Goal: Information Seeking & Learning: Learn about a topic

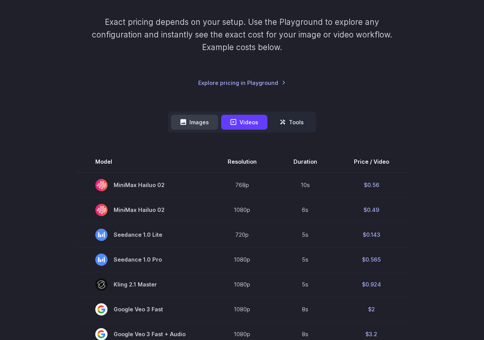
click at [206, 120] on button "Images" at bounding box center [194, 122] width 47 height 15
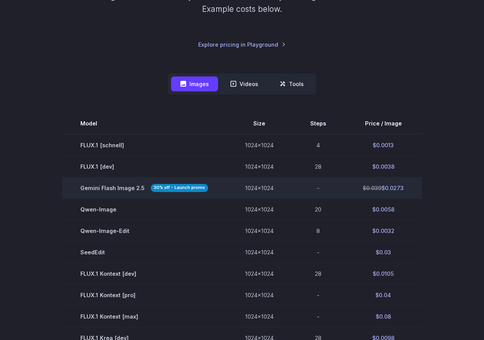
scroll to position [191, 0]
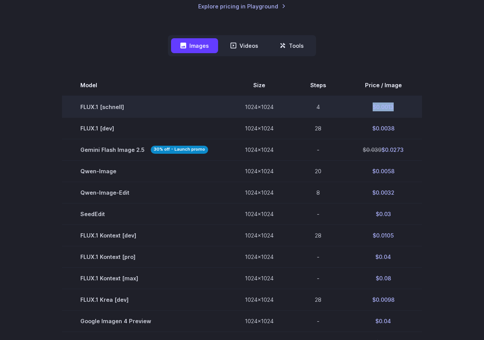
drag, startPoint x: 405, startPoint y: 106, endPoint x: 371, endPoint y: 108, distance: 34.5
click at [371, 108] on td "$0.0013" at bounding box center [384, 107] width 78 height 22
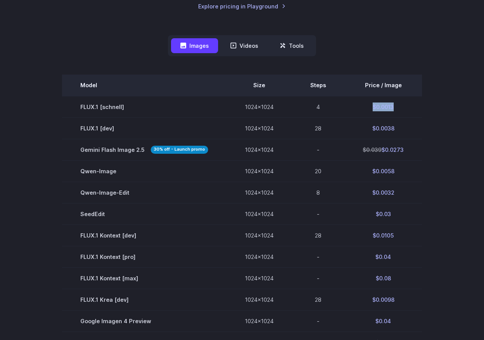
copy td "$0.0013"
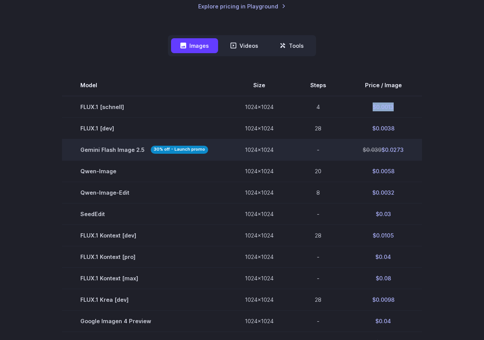
drag, startPoint x: 413, startPoint y: 149, endPoint x: 381, endPoint y: 147, distance: 32.2
click at [381, 147] on td "$0.039 $0.0273" at bounding box center [384, 149] width 78 height 21
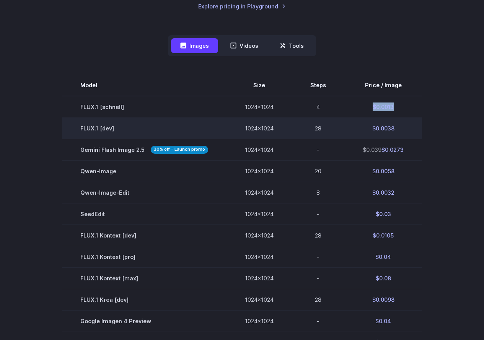
copy td "$0.0273"
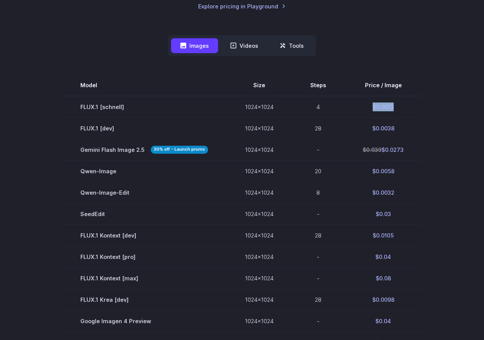
scroll to position [38, 0]
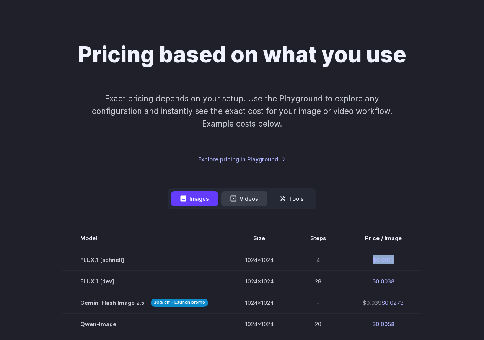
click at [249, 199] on button "Videos" at bounding box center [244, 198] width 46 height 15
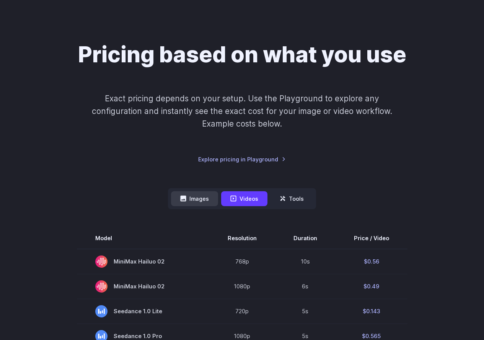
click at [201, 203] on button "Images" at bounding box center [194, 198] width 47 height 15
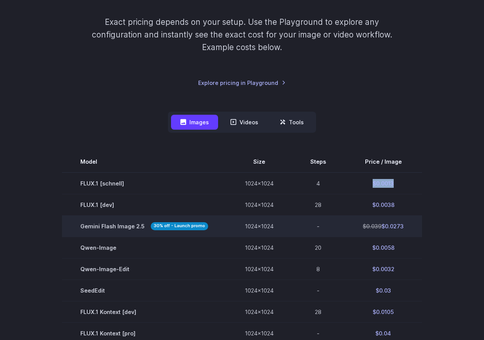
scroll to position [153, 0]
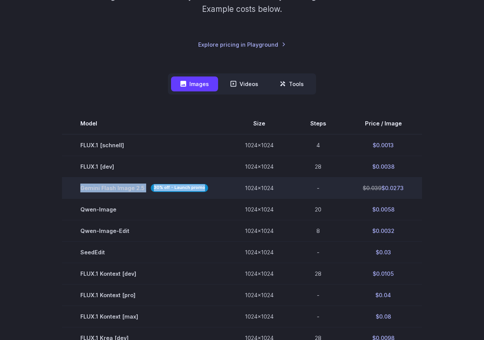
drag, startPoint x: 203, startPoint y: 189, endPoint x: 72, endPoint y: 186, distance: 130.6
click at [72, 186] on td "Gemini Flash Image 2.5 30% off - Launch promo" at bounding box center [144, 187] width 165 height 21
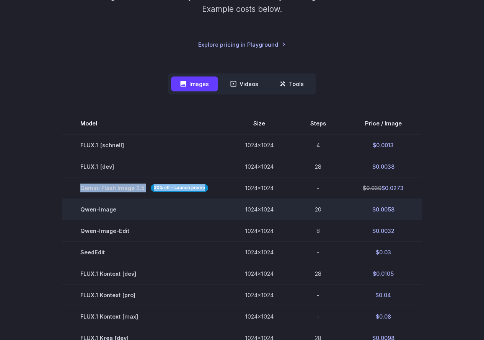
scroll to position [191, 0]
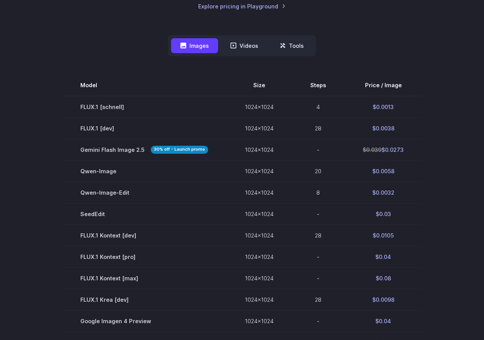
click at [59, 104] on section "Model Size Steps Price / Image FLUX.1 [[PERSON_NAME]] 1024x1024 4 $0.0013 FLUX.…" at bounding box center [242, 289] width 466 height 429
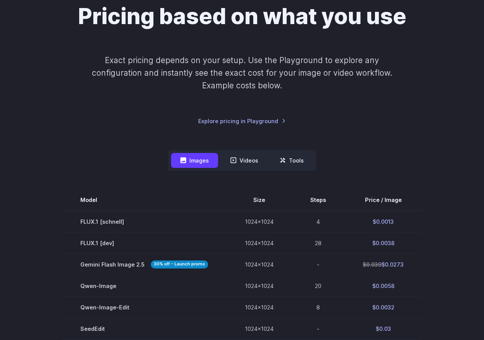
scroll to position [115, 0]
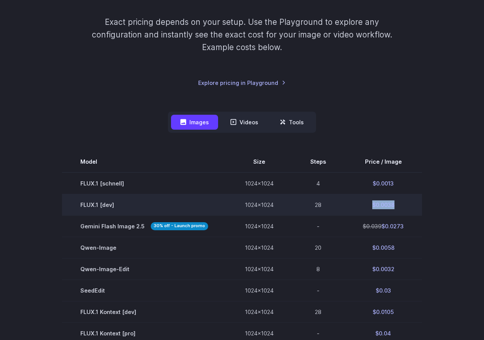
drag, startPoint x: 398, startPoint y: 205, endPoint x: 369, endPoint y: 203, distance: 29.2
click at [369, 203] on td "$0.0038" at bounding box center [384, 204] width 78 height 21
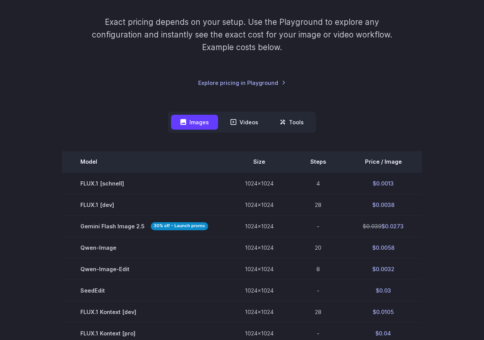
click at [313, 164] on th "Steps" at bounding box center [318, 161] width 52 height 21
drag, startPoint x: 308, startPoint y: 159, endPoint x: 338, endPoint y: 164, distance: 30.6
click at [338, 164] on th "Steps" at bounding box center [318, 161] width 52 height 21
click at [322, 167] on th "Steps" at bounding box center [318, 161] width 52 height 21
click at [320, 162] on th "Steps" at bounding box center [318, 161] width 52 height 21
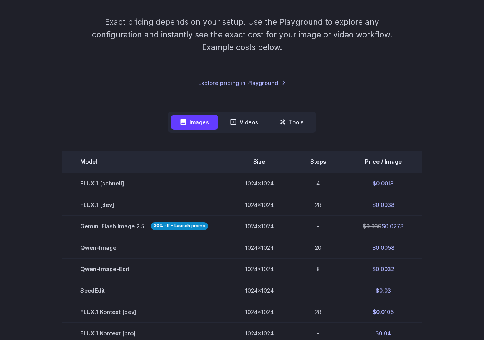
click at [315, 165] on th "Steps" at bounding box center [318, 161] width 52 height 21
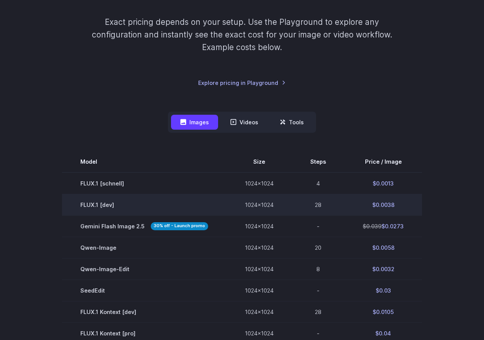
click at [227, 206] on td "1024x1024" at bounding box center [259, 204] width 65 height 21
click at [373, 205] on td "$0.0038" at bounding box center [384, 204] width 78 height 21
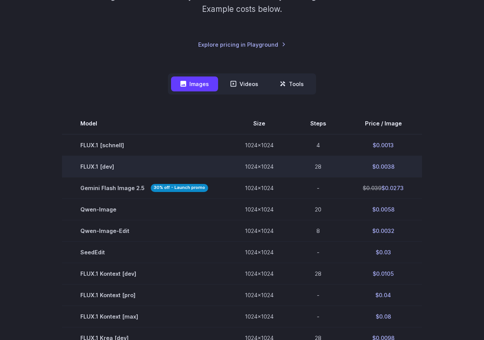
scroll to position [191, 0]
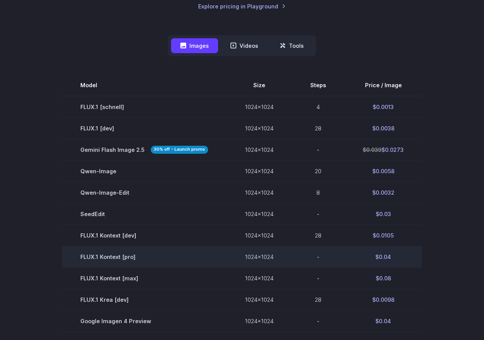
click at [371, 260] on td "$0.04" at bounding box center [384, 257] width 78 height 21
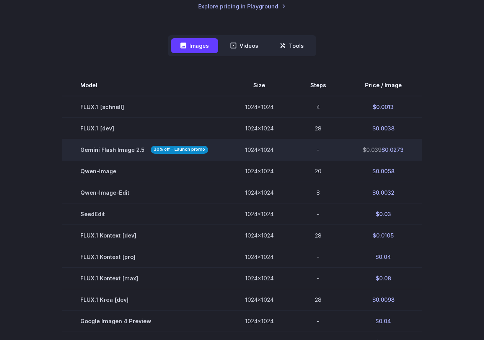
click at [358, 150] on td "$0.039 $0.0273" at bounding box center [384, 149] width 78 height 21
drag, startPoint x: 358, startPoint y: 150, endPoint x: 409, endPoint y: 151, distance: 50.2
click at [409, 151] on td "$0.039 $0.0273" at bounding box center [384, 149] width 78 height 21
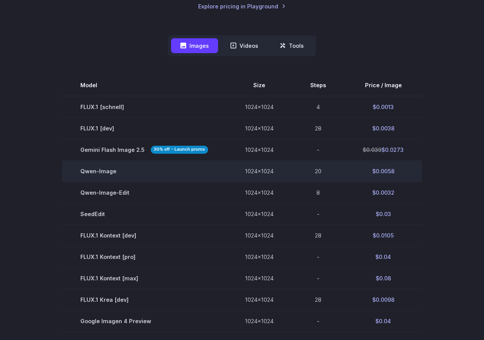
click at [391, 172] on td "$0.0058" at bounding box center [384, 170] width 78 height 21
drag, startPoint x: 395, startPoint y: 173, endPoint x: 356, endPoint y: 173, distance: 39.4
click at [356, 173] on td "$0.0058" at bounding box center [384, 170] width 78 height 21
click at [392, 173] on td "$0.0058" at bounding box center [384, 170] width 78 height 21
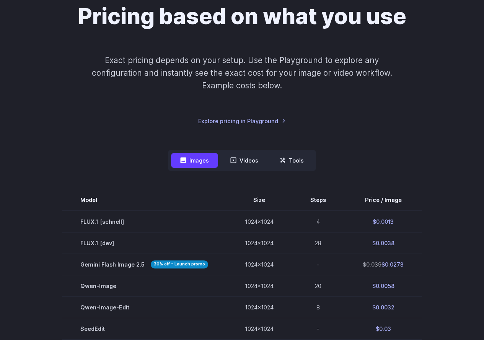
scroll to position [0, 0]
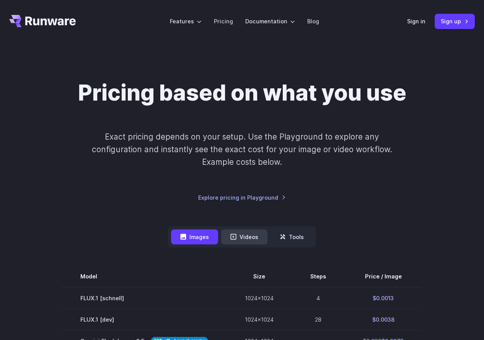
click at [237, 241] on button "Videos" at bounding box center [244, 237] width 46 height 15
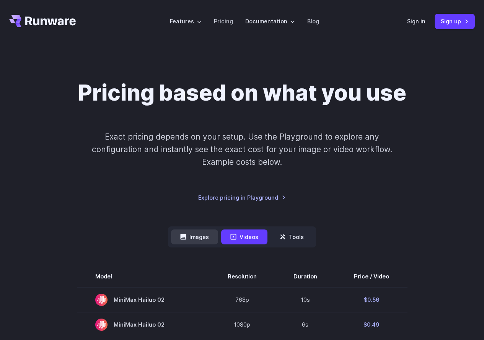
click at [193, 238] on button "Images" at bounding box center [194, 237] width 47 height 15
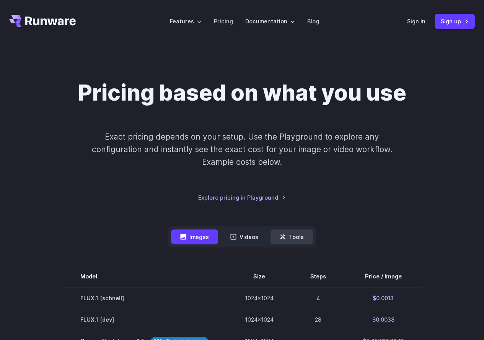
click at [302, 230] on button "Tools" at bounding box center [292, 237] width 42 height 15
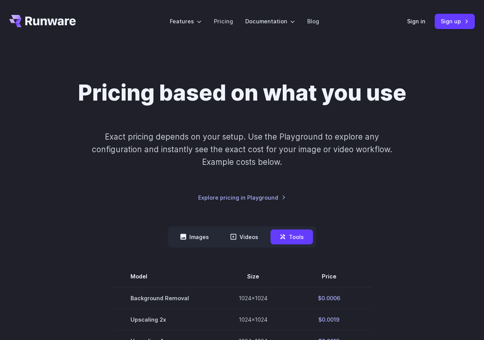
scroll to position [77, 0]
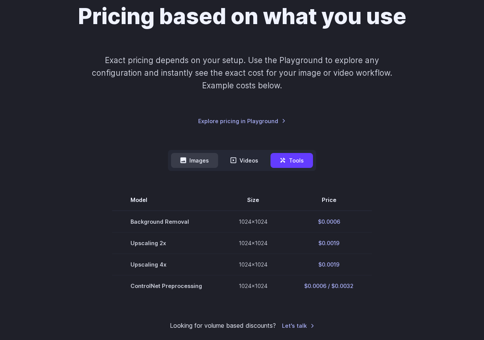
click at [192, 157] on button "Images" at bounding box center [194, 160] width 47 height 15
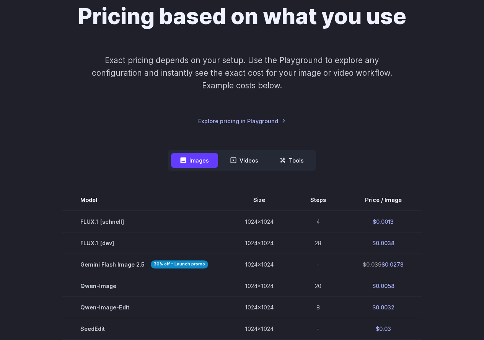
click at [149, 38] on div "Pricing based on what you use Exact pricing depends on your setup. Use the Play…" at bounding box center [242, 64] width 466 height 123
